Goal: Use online tool/utility: Utilize a website feature to perform a specific function

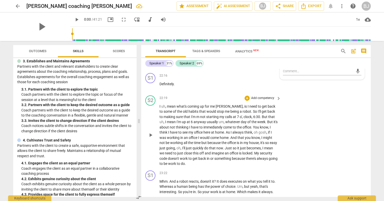
scroll to position [2440, 0]
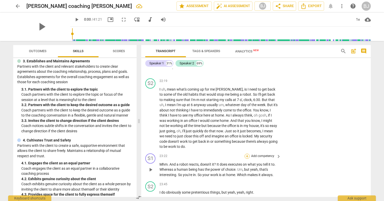
click at [245, 153] on div "+" at bounding box center [247, 155] width 5 height 5
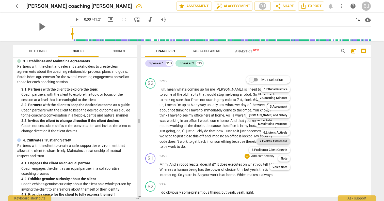
click at [271, 140] on b "7.Evokes Awareness" at bounding box center [274, 141] width 28 height 6
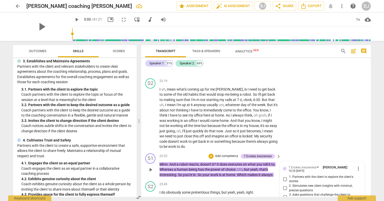
click at [283, 194] on input "3. Asks questions that challenge the client to explore more" at bounding box center [285, 197] width 8 height 6
checkbox input "true"
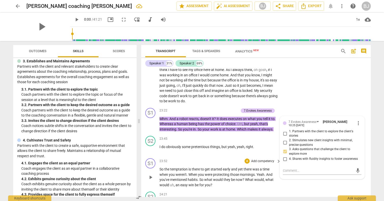
scroll to position [2486, 0]
click at [245, 158] on div "+" at bounding box center [247, 160] width 5 height 5
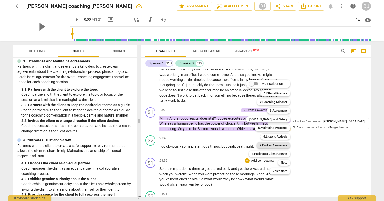
click at [269, 145] on b "7.Evokes Awareness" at bounding box center [274, 145] width 28 height 6
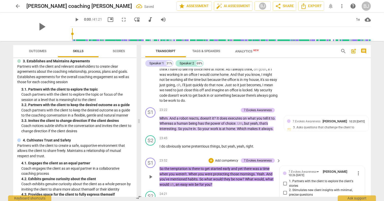
click at [286, 198] on input "3. Asks questions that challenge the client to explore more" at bounding box center [285, 201] width 8 height 6
checkbox input "true"
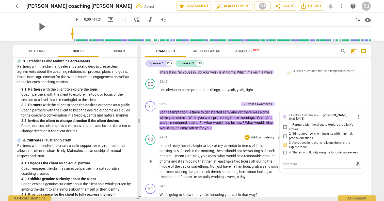
scroll to position [2545, 0]
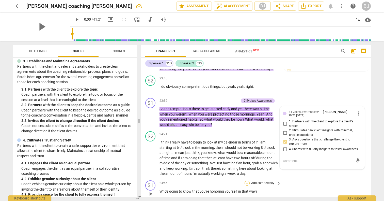
click at [246, 180] on div "+" at bounding box center [247, 182] width 5 height 5
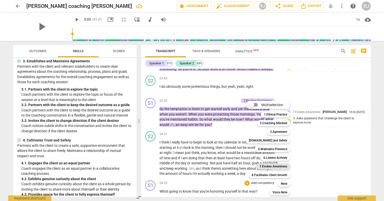
click at [275, 165] on b "7.Evokes Awareness" at bounding box center [274, 166] width 28 height 6
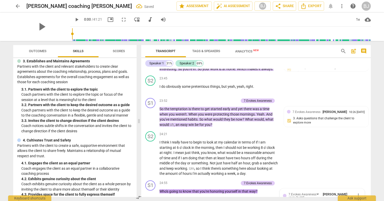
scroll to position [2620, 0]
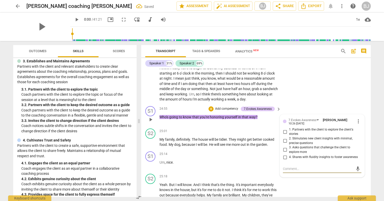
click at [284, 147] on input "3. Asks questions that challenge the client to explore more" at bounding box center [285, 150] width 8 height 6
checkbox input "true"
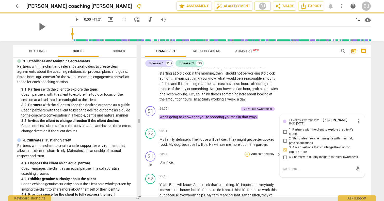
click at [247, 151] on div "+" at bounding box center [247, 153] width 5 height 5
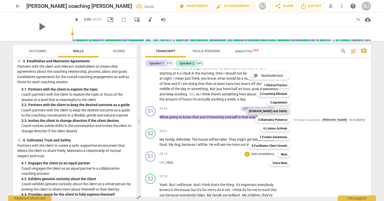
click at [273, 113] on b "[DOMAIN_NAME] and Safety" at bounding box center [268, 111] width 38 height 6
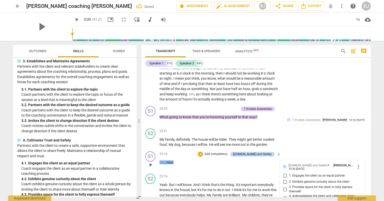
click at [285, 195] on input "4. Acknowledges the client and celebrates client progress" at bounding box center [285, 198] width 8 height 6
checkbox input "true"
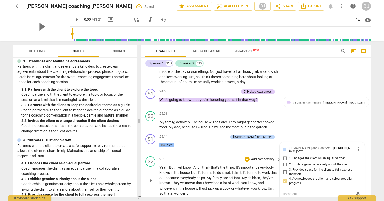
scroll to position [2638, 0]
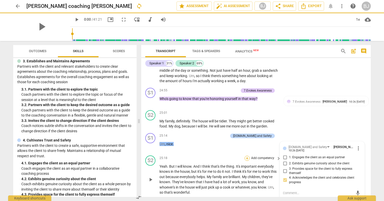
click at [247, 155] on div "+" at bounding box center [247, 157] width 5 height 5
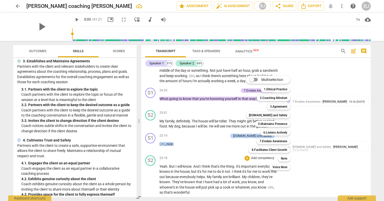
click at [240, 118] on div at bounding box center [192, 100] width 384 height 201
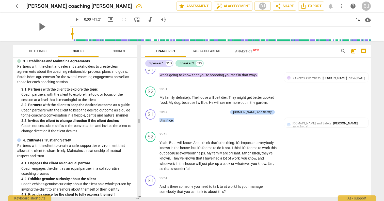
scroll to position [2663, 0]
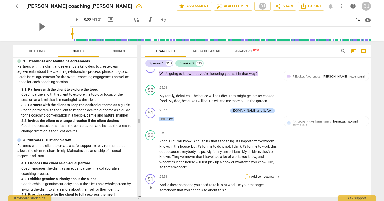
click at [247, 174] on div "+" at bounding box center [247, 176] width 5 height 5
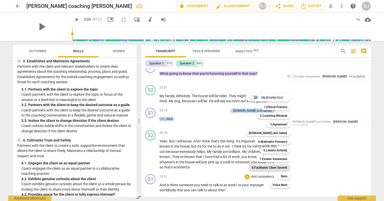
click at [269, 167] on b "8.Facilitates Client Growth" at bounding box center [270, 167] width 36 height 6
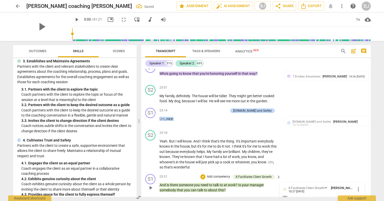
click at [284, 195] on input "1. Checks in with client and their progress" at bounding box center [285, 198] width 8 height 6
checkbox input "true"
click at [285, 200] on input "2. Invites the client to sense and reflect" at bounding box center [285, 204] width 8 height 6
checkbox input "true"
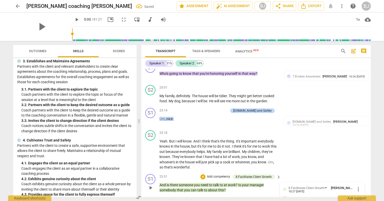
checkbox input "true"
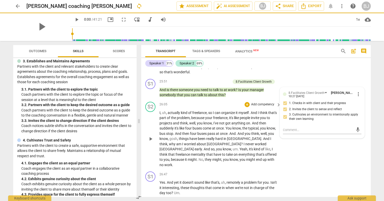
scroll to position [2763, 0]
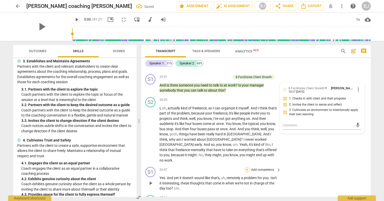
click at [248, 167] on div "+" at bounding box center [247, 169] width 5 height 5
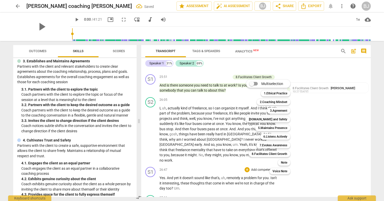
click at [248, 127] on div "Multiselection m 1.Ethical Practice 1 2.Coaching Mindset 2 3.Agreement 3 [DOMAI…" at bounding box center [272, 126] width 56 height 97
click at [237, 127] on div at bounding box center [192, 100] width 384 height 201
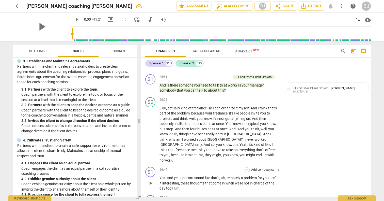
click at [246, 167] on div "+" at bounding box center [247, 169] width 5 height 5
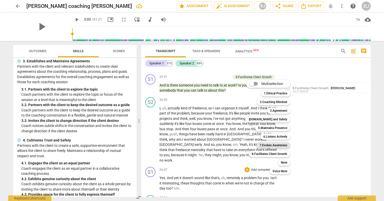
click at [269, 146] on b "7.Evokes Awareness" at bounding box center [274, 145] width 28 height 6
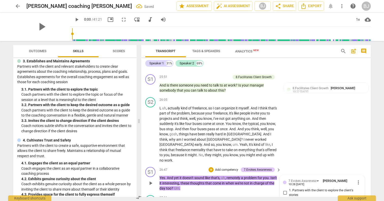
click at [284, 190] on input "1. Partners with the client to explore the client's stories" at bounding box center [285, 193] width 8 height 6
checkbox input "true"
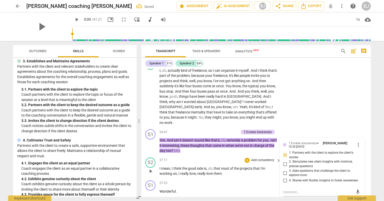
scroll to position [2805, 0]
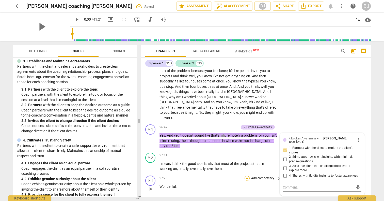
click at [247, 176] on div "+" at bounding box center [247, 178] width 5 height 5
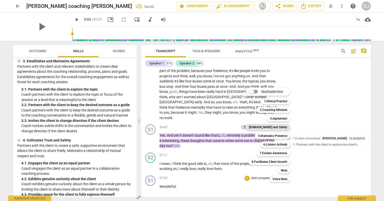
click at [281, 126] on b "[DOMAIN_NAME] and Safety" at bounding box center [268, 127] width 38 height 6
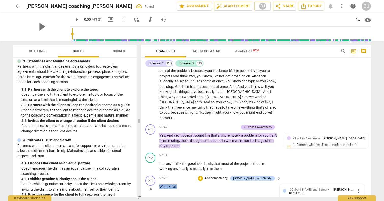
checkbox input "true"
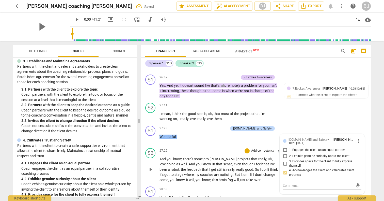
scroll to position [2860, 0]
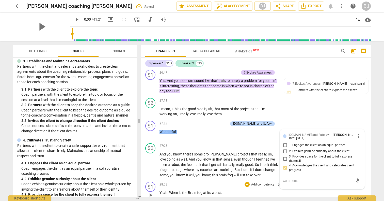
click at [225, 190] on p "Yeah . When is the [MEDICAL_DATA] at its worst ." at bounding box center [219, 192] width 119 height 5
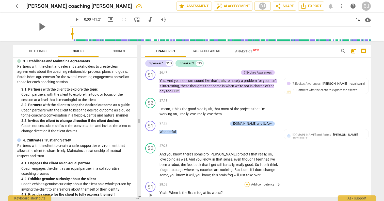
click at [245, 182] on div "+" at bounding box center [247, 184] width 5 height 5
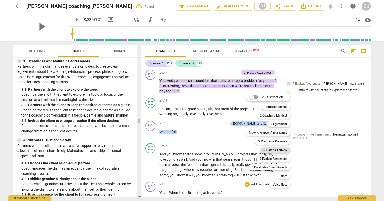
click at [280, 149] on b "6.Listens Actively" at bounding box center [275, 150] width 24 height 6
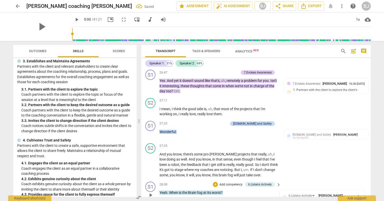
checkbox input "true"
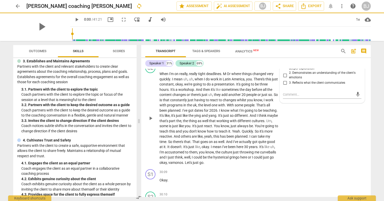
scroll to position [3003, 0]
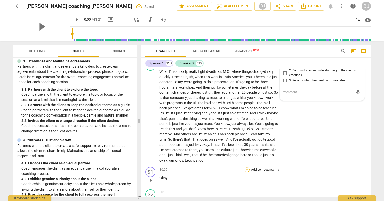
click at [247, 167] on div "+" at bounding box center [247, 169] width 5 height 5
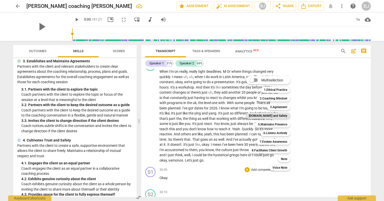
click at [277, 114] on b "[DOMAIN_NAME] and Safety" at bounding box center [268, 116] width 38 height 6
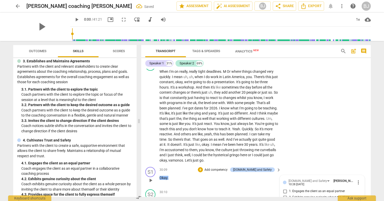
checkbox input "true"
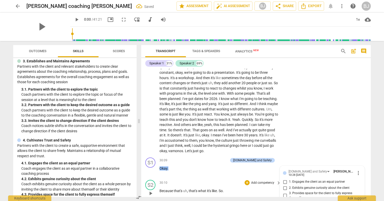
scroll to position [3018, 0]
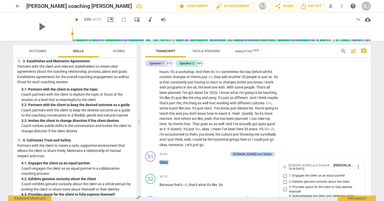
click at [246, 196] on div "+" at bounding box center [247, 198] width 5 height 5
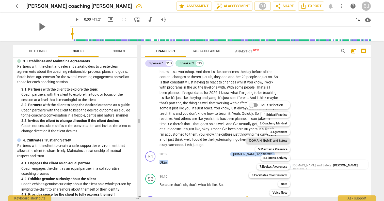
click at [272, 140] on b "[DOMAIN_NAME] and Safety" at bounding box center [268, 140] width 38 height 6
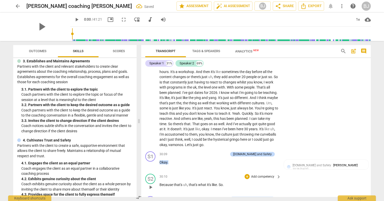
scroll to position [3095, 0]
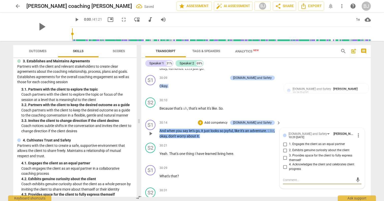
click at [285, 164] on input "4. Acknowledges the client and celebrates client progress" at bounding box center [285, 167] width 8 height 6
checkbox input "true"
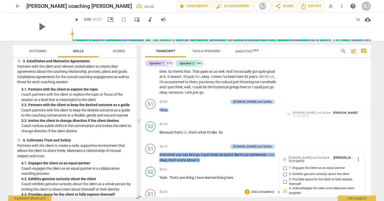
scroll to position [3075, 0]
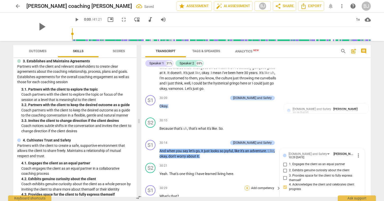
click at [247, 185] on div "+" at bounding box center [247, 187] width 5 height 5
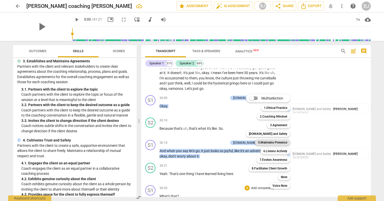
click at [280, 140] on b "5.Maintains Presence" at bounding box center [272, 142] width 29 height 6
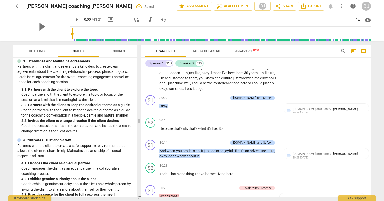
scroll to position [3075, 0]
checkbox input "true"
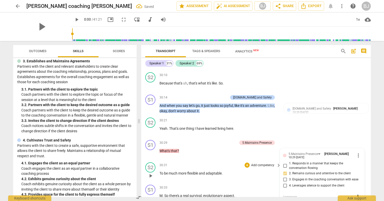
scroll to position [3122, 0]
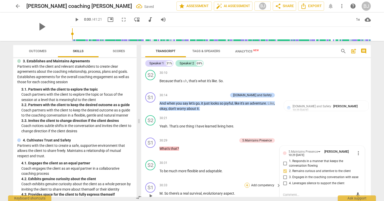
click at [246, 182] on div "+" at bounding box center [247, 184] width 5 height 5
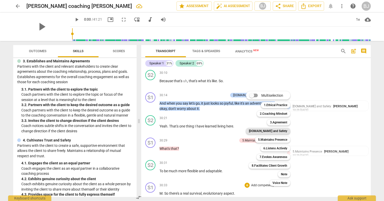
click at [269, 132] on b "[DOMAIN_NAME] and Safety" at bounding box center [268, 131] width 38 height 6
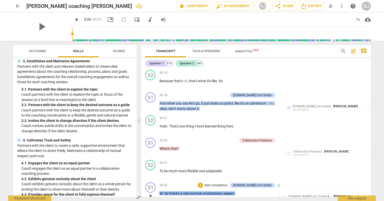
checkbox input "true"
click at [228, 183] on p "Add competency" at bounding box center [216, 185] width 24 height 5
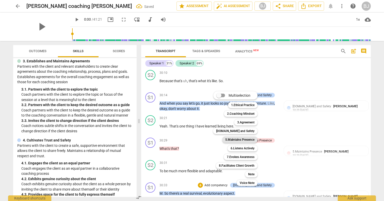
click at [239, 138] on b "5.Maintains Presence" at bounding box center [239, 139] width 29 height 6
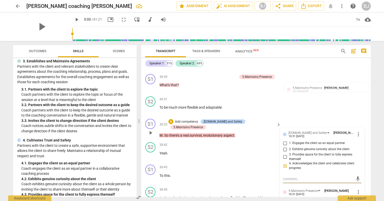
scroll to position [3192, 0]
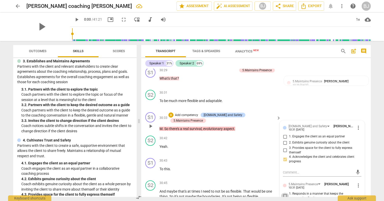
click at [284, 193] on input "1. Responds in a manner that keeps the conversation flowing" at bounding box center [285, 196] width 8 height 6
checkbox input "true"
click at [247, 158] on div "+" at bounding box center [247, 160] width 5 height 5
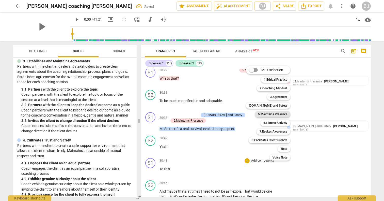
click at [282, 114] on b "5.Maintains Presence" at bounding box center [272, 114] width 29 height 6
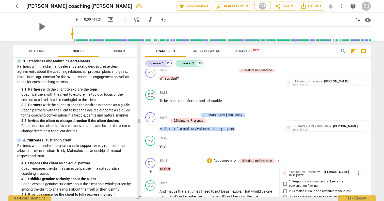
click at [285, 180] on input "1. Responds in a manner that keeps the conversation flowing" at bounding box center [285, 183] width 8 height 6
checkbox input "true"
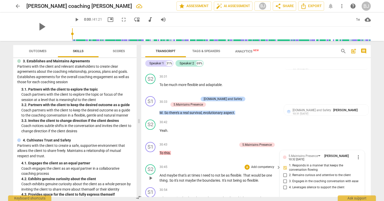
scroll to position [3216, 0]
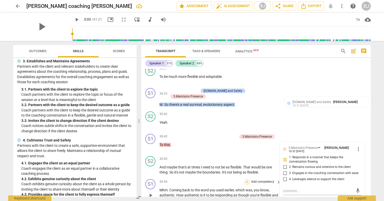
click at [246, 179] on div "+" at bounding box center [247, 181] width 5 height 5
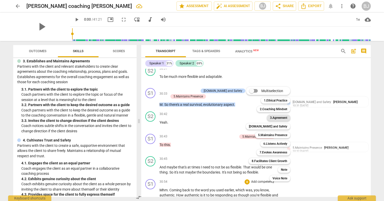
click at [284, 116] on b "3.Agreement" at bounding box center [278, 118] width 17 height 6
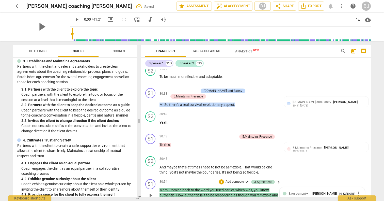
click at [285, 198] on input "1. Partners with the client to explore the topic" at bounding box center [285, 201] width 8 height 6
checkbox input "true"
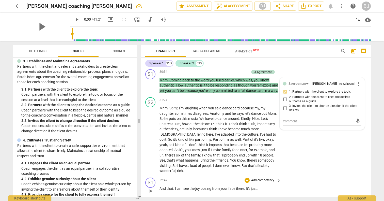
scroll to position [3327, 0]
click at [246, 177] on div "+" at bounding box center [247, 179] width 5 height 5
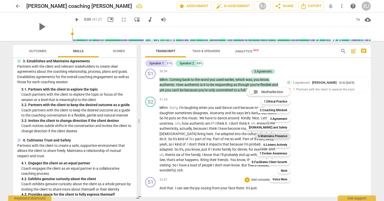
click at [272, 135] on b "5.Maintains Presence" at bounding box center [272, 136] width 29 height 6
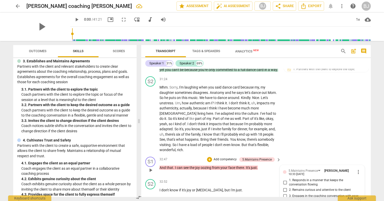
scroll to position [3338, 0]
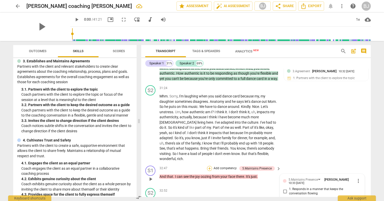
click at [209, 166] on div "+" at bounding box center [209, 168] width 5 height 5
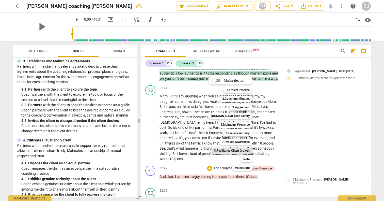
click at [239, 150] on b "8.Facilitates Client Growth" at bounding box center [232, 150] width 36 height 6
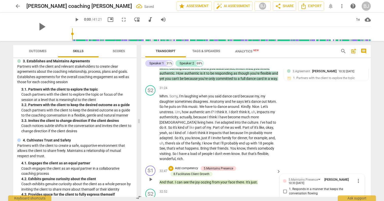
click at [285, 200] on input "3. Engages in the coaching conversation with ease" at bounding box center [285, 205] width 8 height 6
checkbox input "true"
click at [284, 188] on input "1. Responds in a manner that keeps the conversation flowing" at bounding box center [285, 191] width 8 height 6
checkbox input "true"
click at [184, 166] on p "Add competency" at bounding box center [187, 168] width 24 height 5
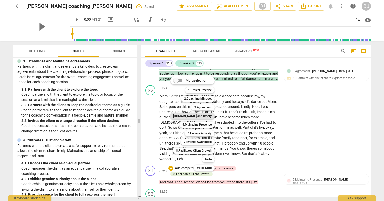
click at [199, 117] on b "[DOMAIN_NAME] and Safety" at bounding box center [192, 116] width 38 height 6
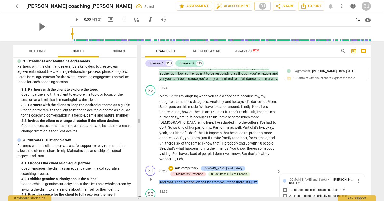
checkbox input "true"
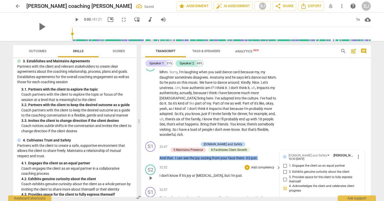
scroll to position [3364, 0]
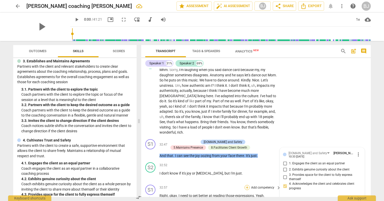
click at [247, 185] on div "+" at bounding box center [247, 187] width 5 height 5
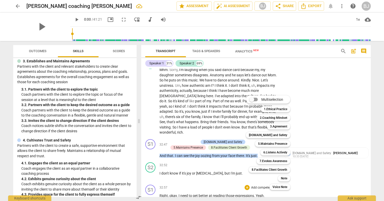
click at [212, 155] on div at bounding box center [192, 100] width 384 height 201
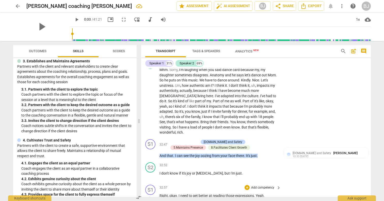
click at [188, 199] on span "waiting" at bounding box center [188, 201] width 12 height 4
click at [246, 185] on div "+" at bounding box center [247, 187] width 5 height 5
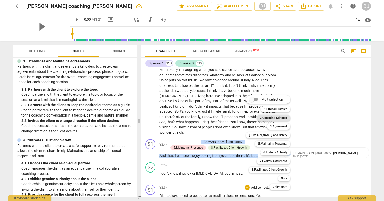
click at [276, 119] on b "2.Coaching Mindset" at bounding box center [273, 118] width 27 height 6
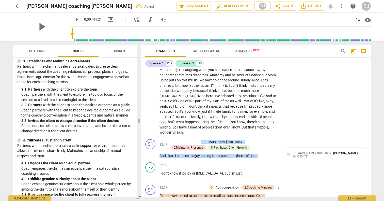
click at [210, 185] on div "+" at bounding box center [211, 187] width 5 height 5
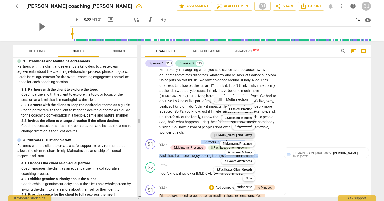
click at [239, 134] on b "[DOMAIN_NAME] and Safety" at bounding box center [233, 135] width 38 height 6
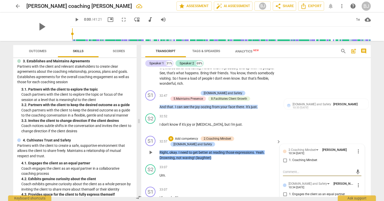
scroll to position [3420, 0]
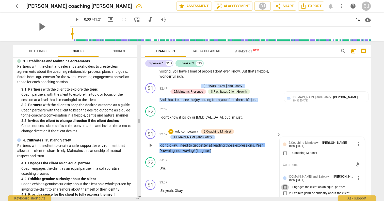
click at [284, 184] on input "1. Engages the client as an equal partner" at bounding box center [285, 187] width 8 height 6
checkbox input "true"
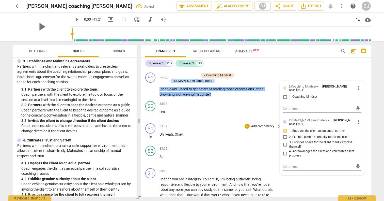
scroll to position [3478, 0]
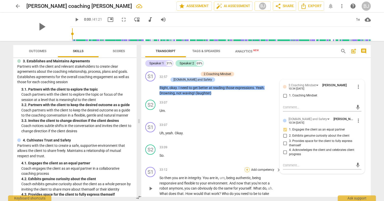
click at [247, 167] on div "+" at bounding box center [247, 169] width 5 height 5
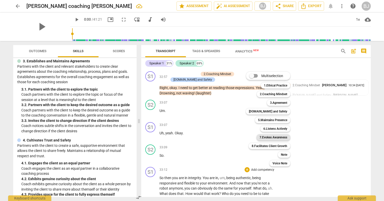
click at [269, 136] on b "7.Evokes Awareness" at bounding box center [274, 137] width 28 height 6
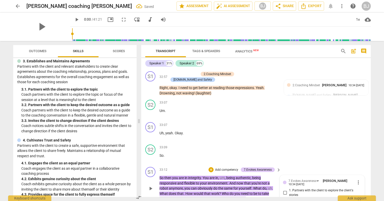
checkbox input "true"
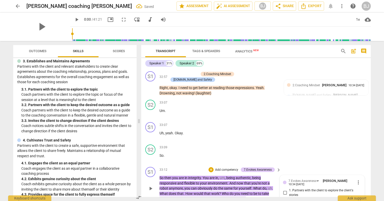
checkbox input "false"
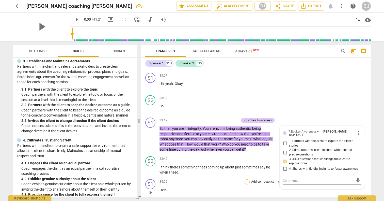
scroll to position [3529, 0]
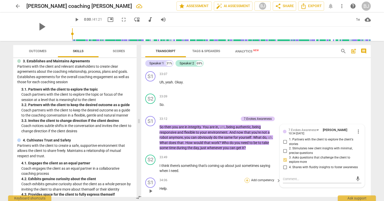
click at [246, 178] on div "+" at bounding box center [247, 180] width 5 height 5
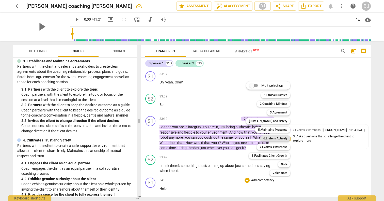
click at [278, 137] on b "6.Listens Actively" at bounding box center [275, 138] width 24 height 6
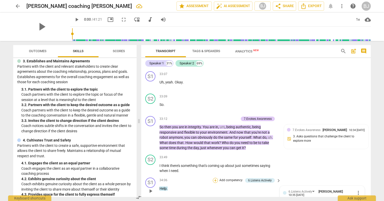
click at [215, 178] on div "+" at bounding box center [215, 180] width 5 height 5
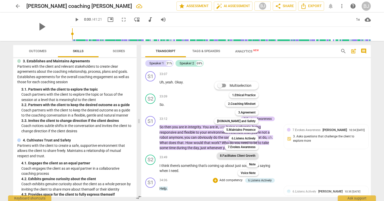
click at [244, 155] on b "8.Facilitates Client Growth" at bounding box center [238, 155] width 36 height 6
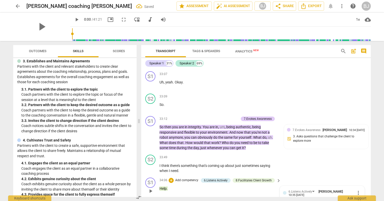
checkbox input "true"
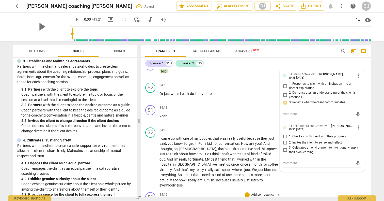
scroll to position [3646, 0]
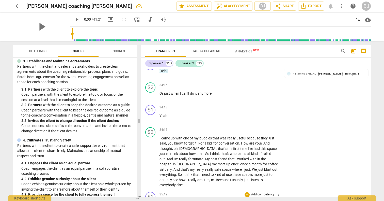
click at [247, 192] on div "+" at bounding box center [247, 194] width 5 height 5
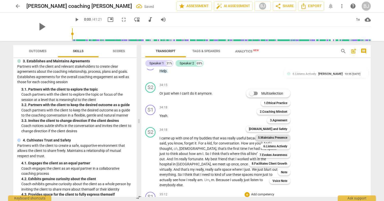
click at [283, 136] on b "5.Maintains Presence" at bounding box center [272, 137] width 29 height 6
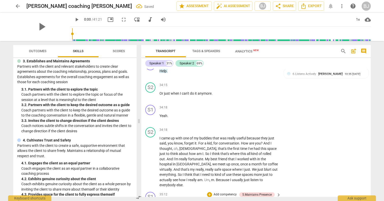
checkbox input "true"
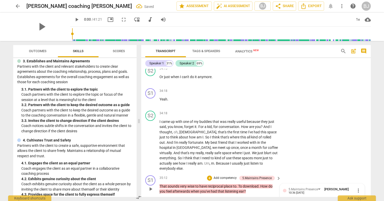
scroll to position [3663, 0]
checkbox input "true"
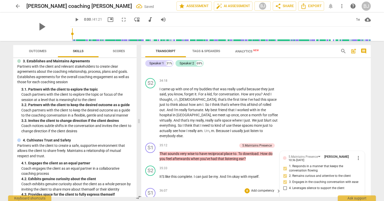
scroll to position [3695, 0]
click at [246, 188] on div "+" at bounding box center [247, 190] width 5 height 5
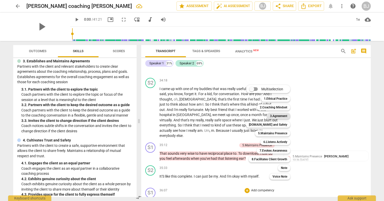
click at [281, 114] on b "3.Agreement" at bounding box center [278, 116] width 17 height 6
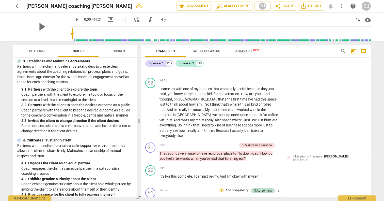
click at [222, 188] on div "+" at bounding box center [221, 190] width 5 height 5
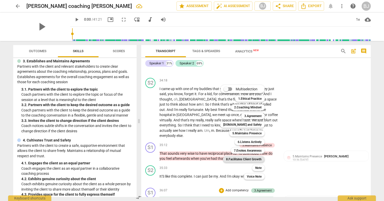
click at [246, 159] on b "8.Facilitates Client Growth" at bounding box center [244, 159] width 36 height 6
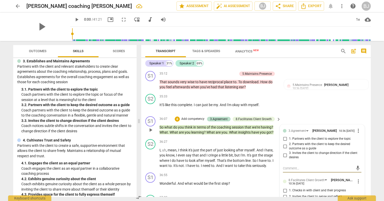
scroll to position [3767, 0]
click at [285, 187] on input "1. Checks in with client and their progress" at bounding box center [285, 190] width 8 height 6
checkbox input "true"
click at [284, 193] on input "2. Invites the client to sense and reflect" at bounding box center [285, 196] width 8 height 6
checkbox input "true"
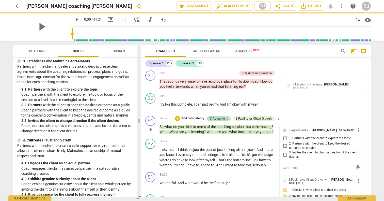
click at [285, 200] on input "3. Cultivates an environment to intentionally apply their own learning" at bounding box center [285, 203] width 8 height 6
checkbox input "true"
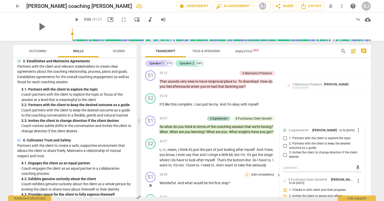
click at [247, 172] on div "+" at bounding box center [247, 174] width 5 height 5
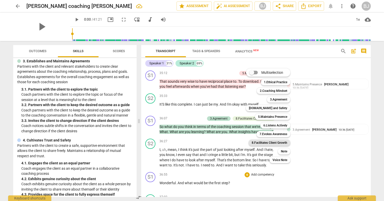
click at [267, 143] on b "8.Facilitates Client Growth" at bounding box center [270, 142] width 36 height 6
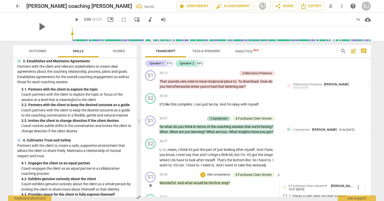
checkbox input "true"
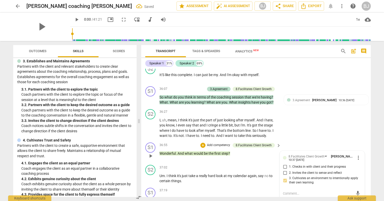
scroll to position [3797, 0]
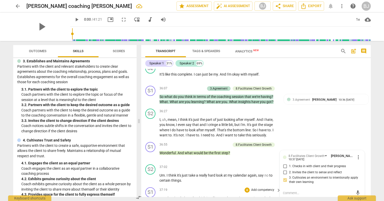
click at [230, 196] on span "mother" at bounding box center [226, 198] width 11 height 4
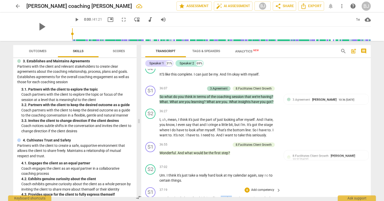
click at [230, 196] on span "mother" at bounding box center [226, 198] width 11 height 4
click at [232, 196] on span "mother" at bounding box center [226, 198] width 11 height 4
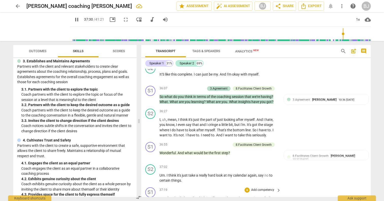
type input "2251"
click at [242, 196] on span "not" at bounding box center [239, 198] width 6 height 4
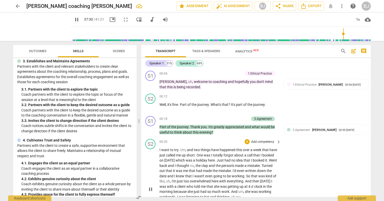
scroll to position [0, 0]
click at [164, 80] on span "[PERSON_NAME]" at bounding box center [173, 82] width 27 height 4
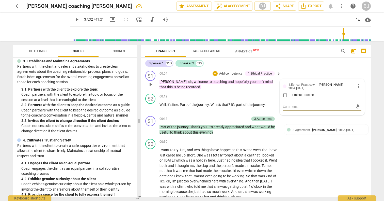
click at [165, 82] on span "[PERSON_NAME]" at bounding box center [173, 82] width 27 height 4
click at [151, 85] on span "play_arrow" at bounding box center [151, 84] width 6 height 6
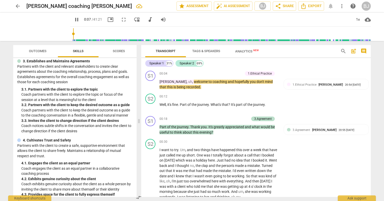
click at [188, 82] on span "uh" at bounding box center [190, 82] width 4 height 4
click at [192, 82] on span "," at bounding box center [193, 82] width 2 height 4
type input "8"
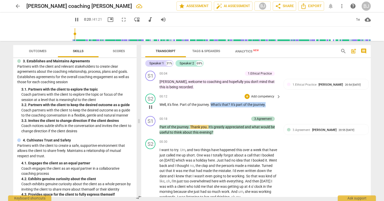
type input "20"
drag, startPoint x: 212, startPoint y: 104, endPoint x: 272, endPoint y: 103, distance: 59.5
click at [272, 103] on p "Well , it's fine . Part of the journey . What's that ? It's part of the journey…" at bounding box center [219, 104] width 119 height 5
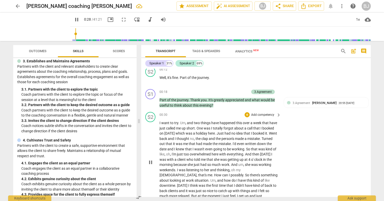
scroll to position [29, 0]
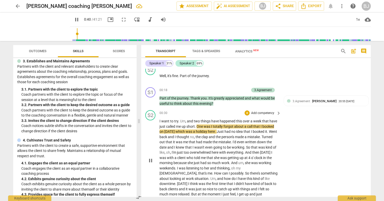
click at [241, 121] on span "this" at bounding box center [239, 121] width 7 height 4
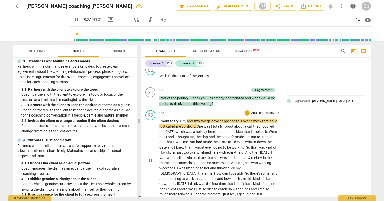
click at [242, 121] on span "this" at bounding box center [239, 121] width 7 height 4
type input "39"
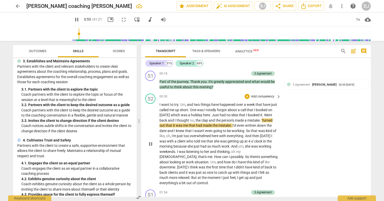
scroll to position [46, 0]
click at [216, 120] on span "the" at bounding box center [219, 120] width 6 height 4
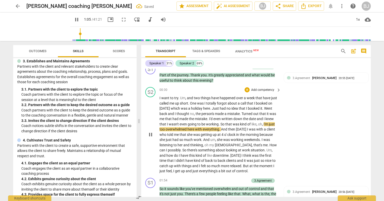
scroll to position [52, 0]
click at [259, 123] on span "oh" at bounding box center [260, 124] width 4 height 4
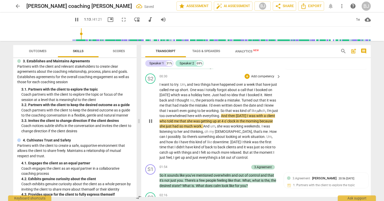
scroll to position [68, 0]
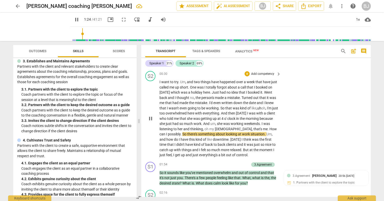
click at [172, 132] on span "possibly" at bounding box center [174, 134] width 13 height 4
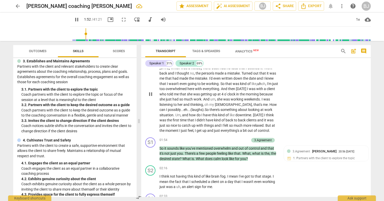
scroll to position [101, 0]
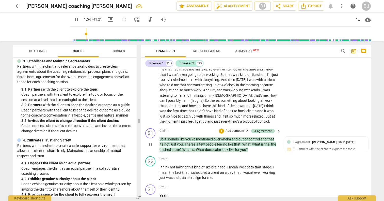
click at [160, 141] on span "So" at bounding box center [162, 139] width 5 height 4
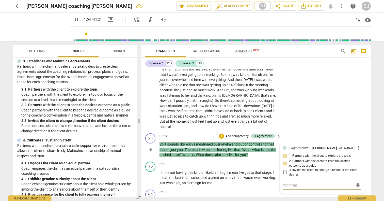
type input "115"
type textarea "m"
click at [160, 142] on span "So" at bounding box center [162, 144] width 5 height 4
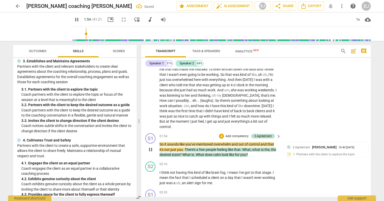
type input "115"
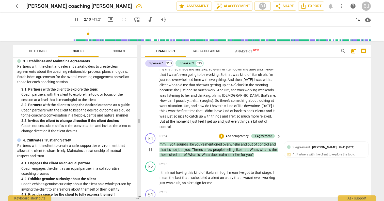
click at [211, 152] on span "What" at bounding box center [206, 154] width 9 height 4
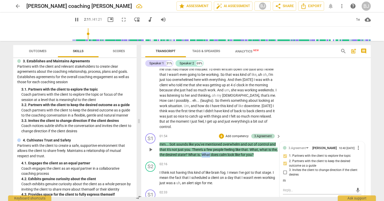
click at [211, 152] on span "What" at bounding box center [206, 154] width 9 height 4
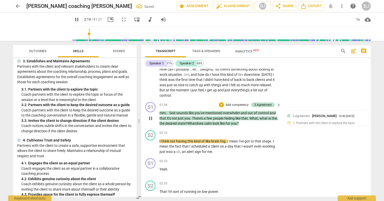
scroll to position [134, 0]
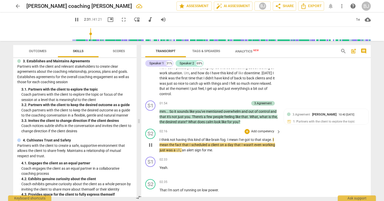
click at [210, 143] on span "a" at bounding box center [209, 145] width 3 height 4
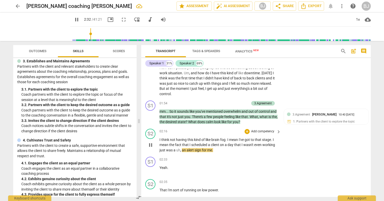
click at [211, 143] on span "a" at bounding box center [209, 145] width 3 height 4
type input "153"
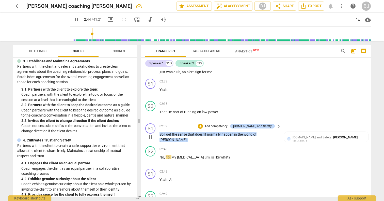
scroll to position [213, 0]
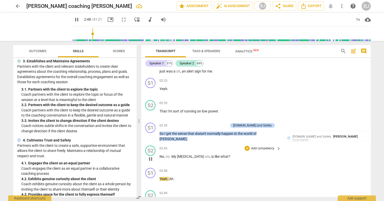
click at [215, 154] on span "like" at bounding box center [218, 156] width 6 height 4
type input "170"
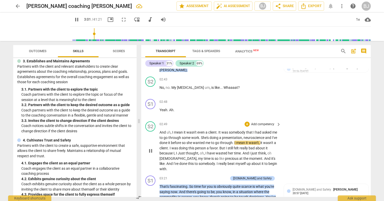
scroll to position [282, 0]
click at [233, 140] on span "through" at bounding box center [226, 142] width 13 height 4
type input "183"
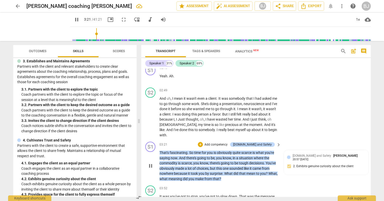
scroll to position [316, 0]
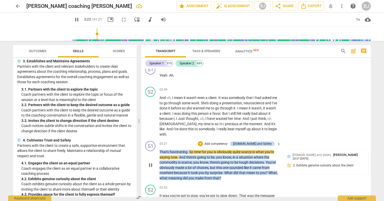
click at [160, 150] on span "That's" at bounding box center [165, 152] width 10 height 4
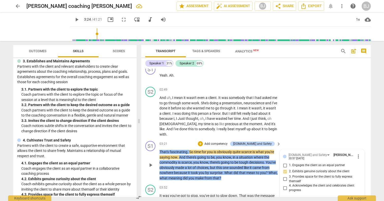
click at [160, 150] on span "That's" at bounding box center [165, 152] width 10 height 4
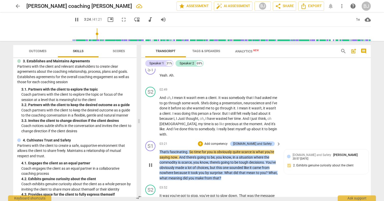
type input "205"
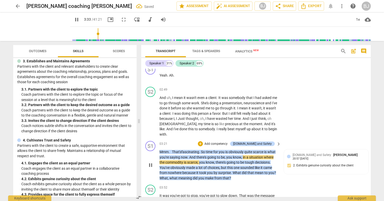
click at [243, 155] on span "," at bounding box center [242, 157] width 2 height 4
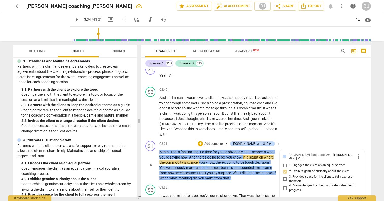
click at [243, 155] on span "," at bounding box center [242, 157] width 2 height 4
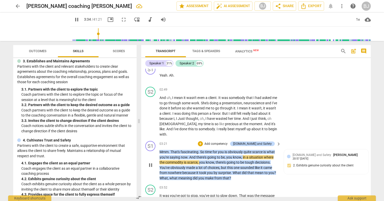
type input "215"
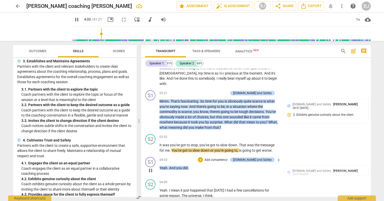
scroll to position [368, 0]
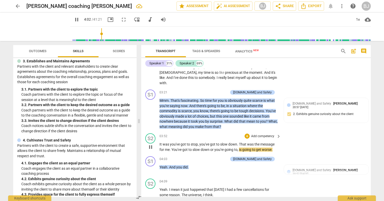
click at [241, 147] on span "is" at bounding box center [240, 149] width 3 height 4
type input "244"
click at [239, 147] on span "," at bounding box center [239, 149] width 2 height 4
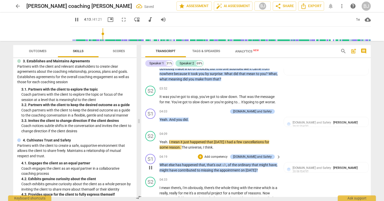
scroll to position [416, 0]
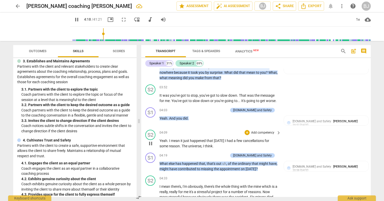
click at [222, 138] on p "Yeah . I mean it just happened that [DATE] I had a few cancellations for some r…" at bounding box center [219, 143] width 119 height 10
type input "258"
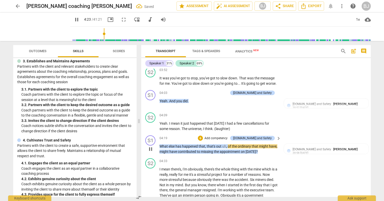
scroll to position [440, 0]
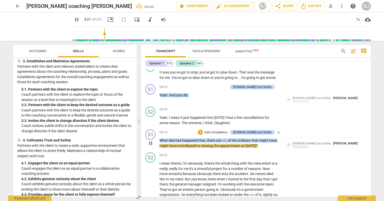
click at [201, 144] on span "missing" at bounding box center [207, 146] width 13 height 4
type input "267"
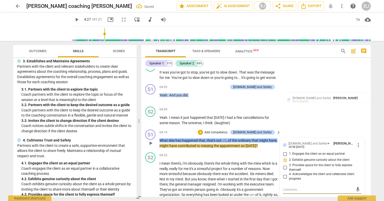
type textarea "y"
type textarea "yo"
type textarea "you"
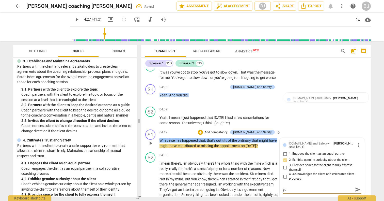
type textarea "you"
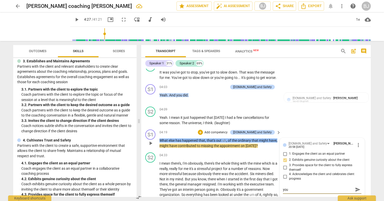
type textarea "yo"
type textarea "y"
click at [202, 144] on span "missing" at bounding box center [207, 146] width 13 height 4
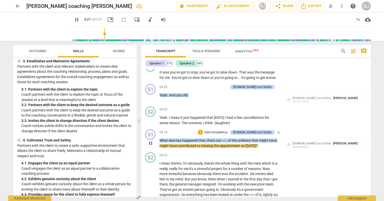
type input "268"
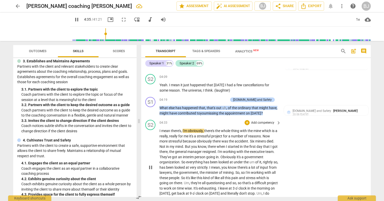
scroll to position [473, 0]
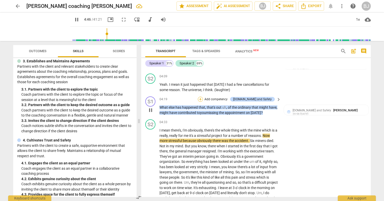
click at [203, 97] on div "+" at bounding box center [200, 99] width 5 height 5
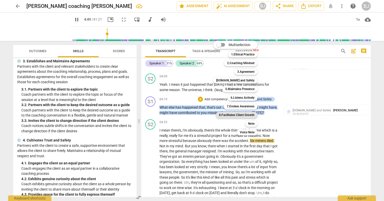
click at [242, 114] on b "8.Facilitates Client Growth" at bounding box center [237, 115] width 36 height 6
type input "290"
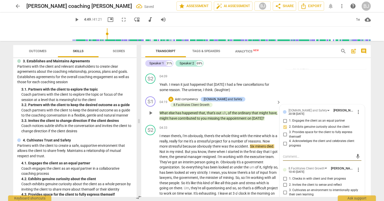
click at [285, 182] on input "2. Invites the client to sense and reflect" at bounding box center [285, 185] width 8 height 6
checkbox input "true"
click at [149, 169] on span "play_arrow" at bounding box center [151, 172] width 6 height 6
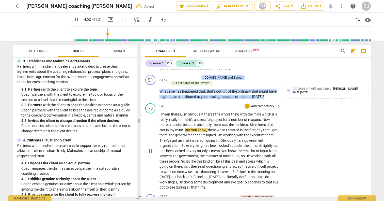
scroll to position [497, 0]
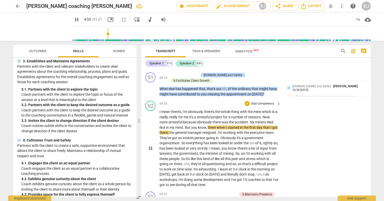
click at [183, 125] on span "mind" at bounding box center [179, 127] width 8 height 4
type input "296"
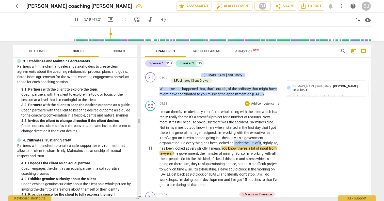
drag, startPoint x: 234, startPoint y: 131, endPoint x: 262, endPoint y: 130, distance: 27.5
click at [261, 130] on p "I mean there's , I'm obviously , there's the whole thing with the mine which is…" at bounding box center [219, 148] width 119 height 78
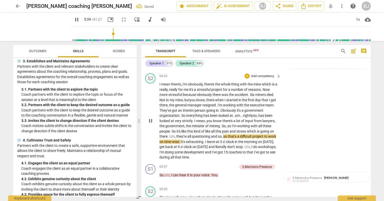
scroll to position [525, 0]
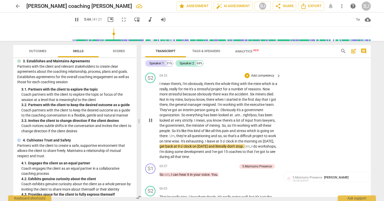
click at [163, 139] on span "on" at bounding box center [162, 141] width 5 height 4
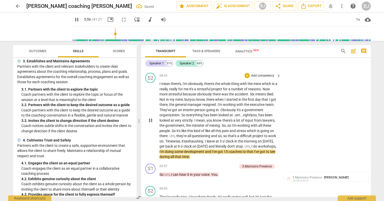
click at [229, 149] on span "15" at bounding box center [226, 151] width 5 height 4
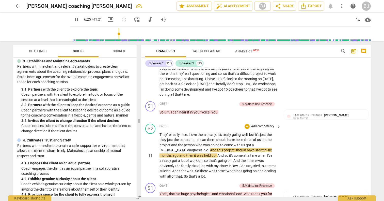
scroll to position [587, 0]
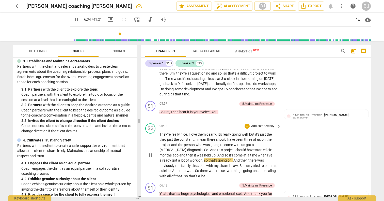
click at [202, 158] on span "," at bounding box center [203, 160] width 2 height 4
type input "395"
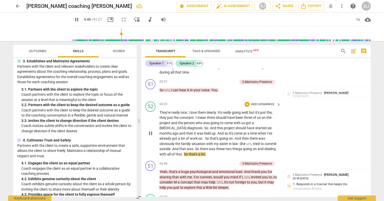
scroll to position [612, 0]
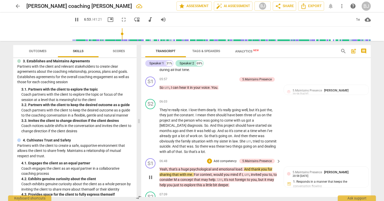
click at [160, 167] on span "Yeah" at bounding box center [164, 169] width 8 height 4
type input "414"
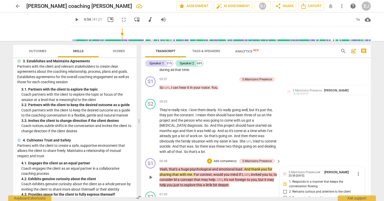
scroll to position [679, 0]
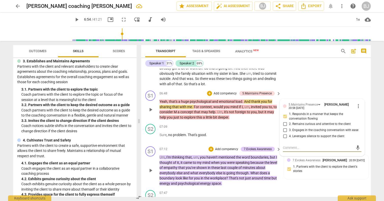
type textarea "T"
click at [161, 99] on span "Yeah" at bounding box center [164, 101] width 8 height 4
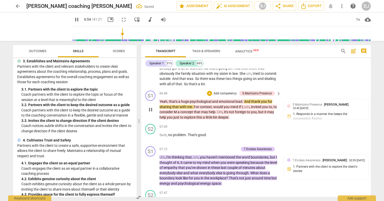
click at [160, 99] on span "Yeah" at bounding box center [164, 101] width 8 height 4
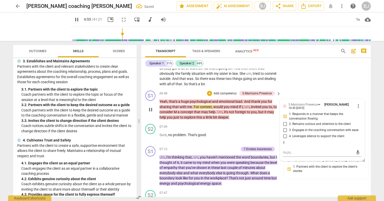
type input "416"
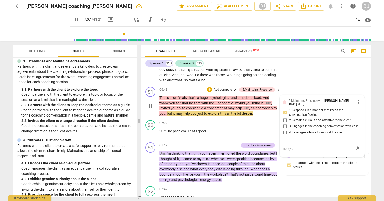
scroll to position [683, 0]
click at [262, 98] on p "That's a lot. Yeah , that's a huge psychological and emotional load . And thank…" at bounding box center [219, 105] width 119 height 21
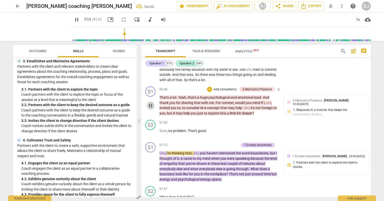
click at [150, 102] on span "pause" at bounding box center [151, 105] width 6 height 6
type input "434"
click at [210, 87] on div "+" at bounding box center [209, 89] width 5 height 5
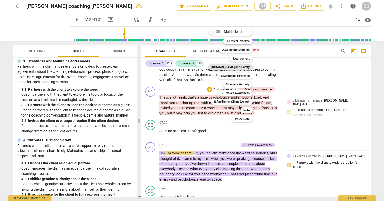
click at [237, 66] on b "[DOMAIN_NAME] and Safety" at bounding box center [230, 67] width 38 height 6
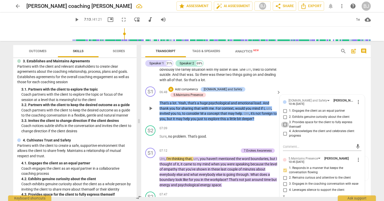
click at [285, 121] on input "3. Provides space for the client to fully express themself" at bounding box center [285, 124] width 8 height 6
checkbox input "true"
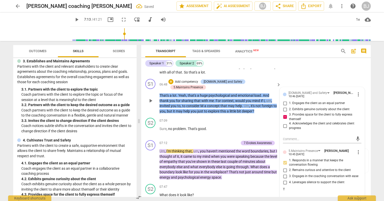
click at [285, 167] on input "2. Remains curious and attentive to the client" at bounding box center [285, 170] width 8 height 6
checkbox input "true"
click at [284, 179] on input "4. Leverages silence to support the client" at bounding box center [285, 182] width 8 height 6
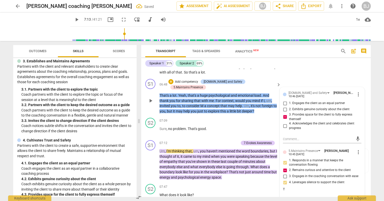
checkbox input "true"
click at [150, 161] on span "play_arrow" at bounding box center [151, 164] width 6 height 6
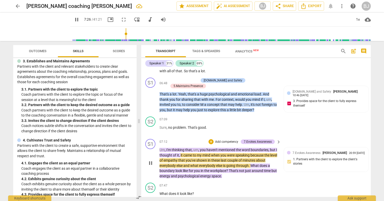
scroll to position [699, 0]
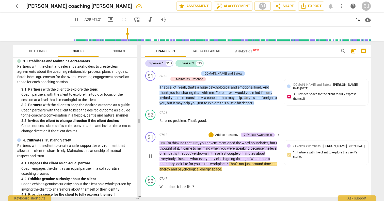
click at [229, 147] on p "Um , I'm thinking that , um , you haven't mentioned the word boundaries , but I…" at bounding box center [219, 155] width 119 height 31
type input "459"
click at [212, 167] on span "energy" at bounding box center [205, 169] width 11 height 4
type input "463"
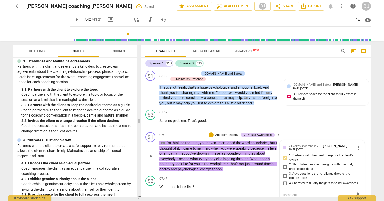
type textarea ","
click at [212, 167] on span "energy" at bounding box center [205, 169] width 11 height 4
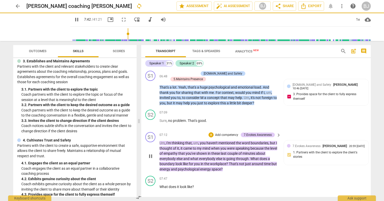
type input "463"
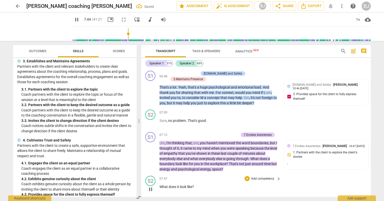
scroll to position [709, 0]
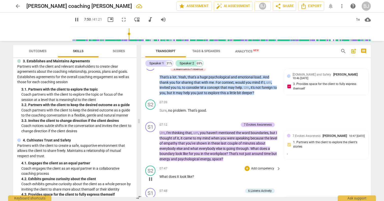
click at [194, 174] on span "?" at bounding box center [193, 176] width 2 height 4
type input "472"
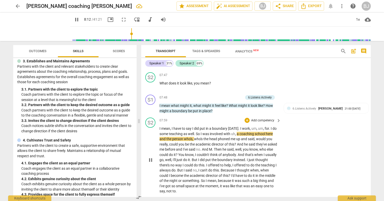
scroll to position [803, 0]
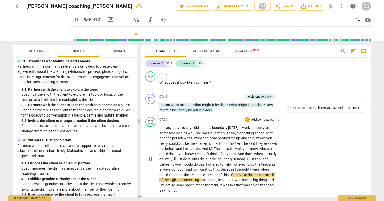
click at [259, 167] on span "," at bounding box center [260, 169] width 2 height 4
type input "531"
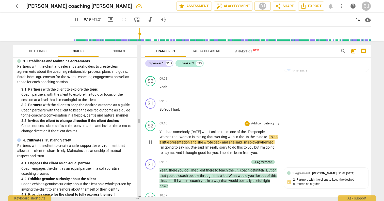
scroll to position [950, 0]
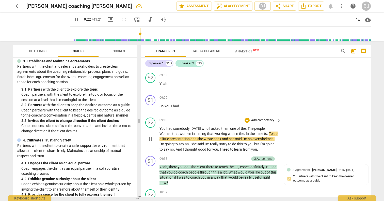
click at [151, 136] on span "pause" at bounding box center [151, 139] width 6 height 6
type input "563"
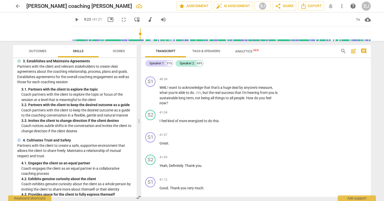
scroll to position [0, 0]
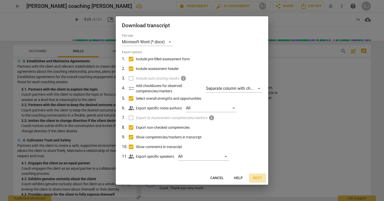
click at [256, 176] on span "Next" at bounding box center [257, 177] width 9 height 5
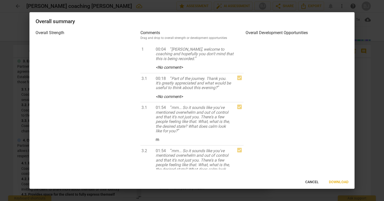
click at [338, 183] on span "Download" at bounding box center [339, 181] width 20 height 5
